Goal: Navigation & Orientation: Find specific page/section

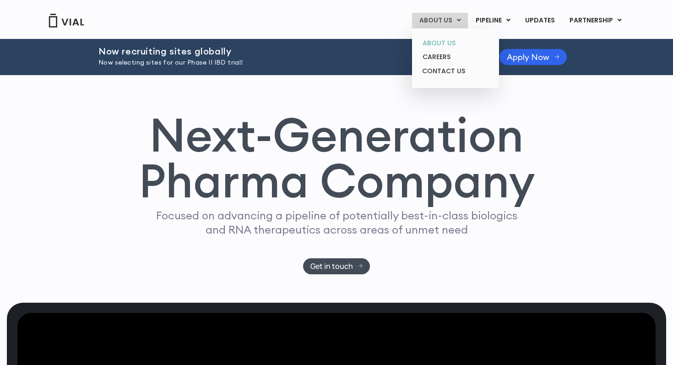
click at [441, 47] on link "ABOUT US" at bounding box center [455, 43] width 80 height 14
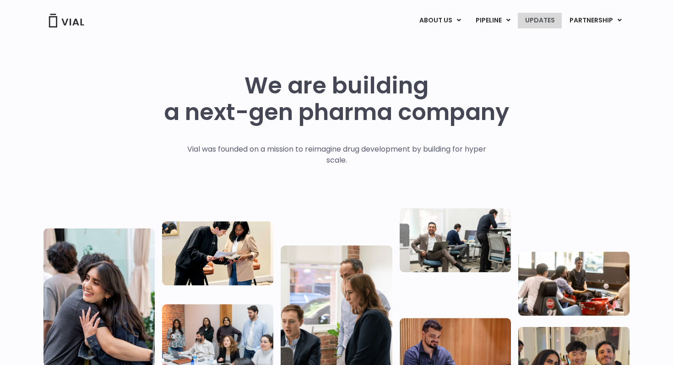
click at [534, 21] on link "UPDATES" at bounding box center [540, 21] width 44 height 16
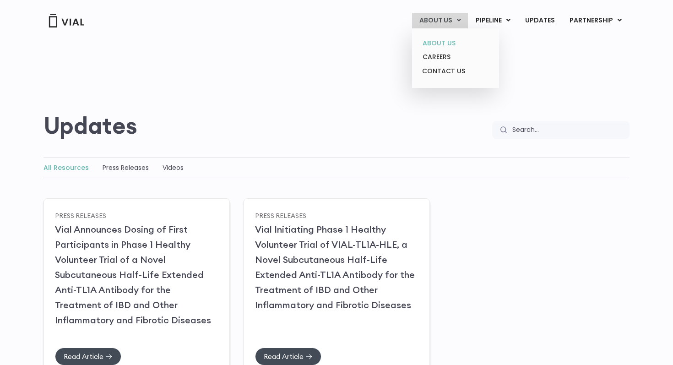
click at [450, 39] on link "ABOUT US" at bounding box center [455, 43] width 80 height 14
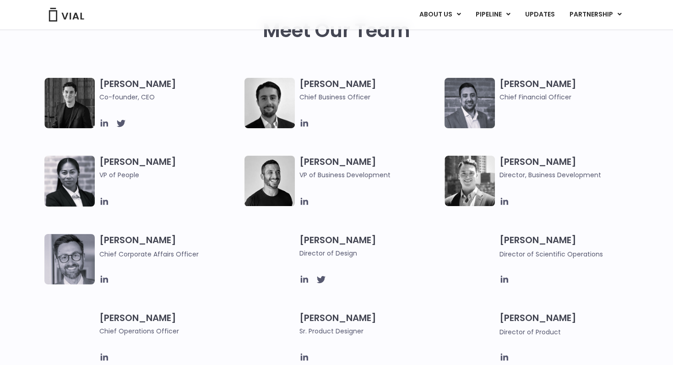
scroll to position [457, 0]
